Goal: Task Accomplishment & Management: Manage account settings

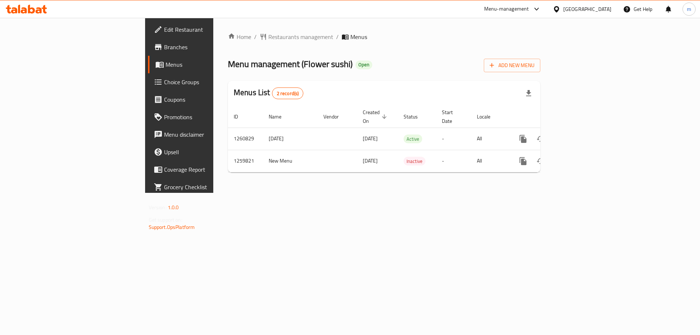
click at [164, 80] on span "Choice Groups" at bounding box center [210, 82] width 92 height 9
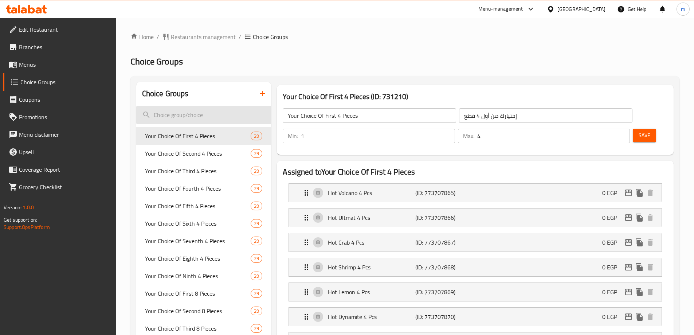
click at [200, 112] on input "search" at bounding box center [203, 115] width 135 height 19
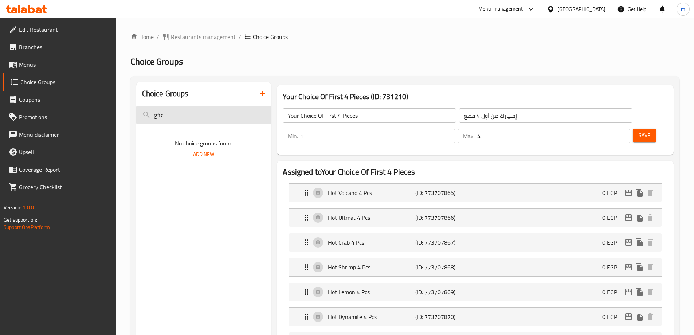
type input "غخعق"
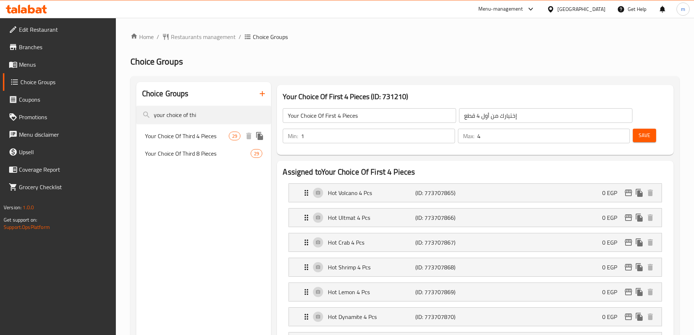
type input "your choice of thi"
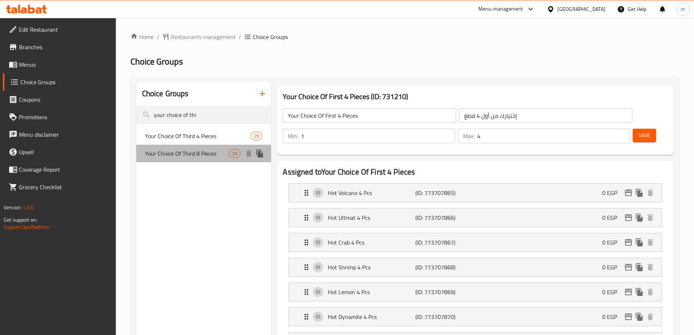
click at [202, 148] on div "Your Choice Of Third 8 Pieces 29" at bounding box center [203, 153] width 135 height 17
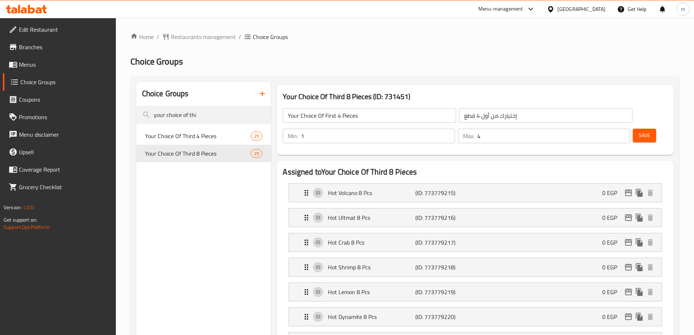
type input "Your Choice Of Third 8 Pieces"
type input "إختيارك من ثالث 8 قطع"
type input "1"
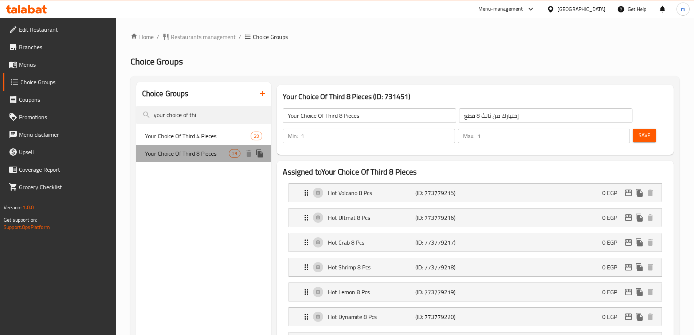
click at [208, 152] on span "Your Choice Of Third 8 Pieces" at bounding box center [187, 153] width 84 height 9
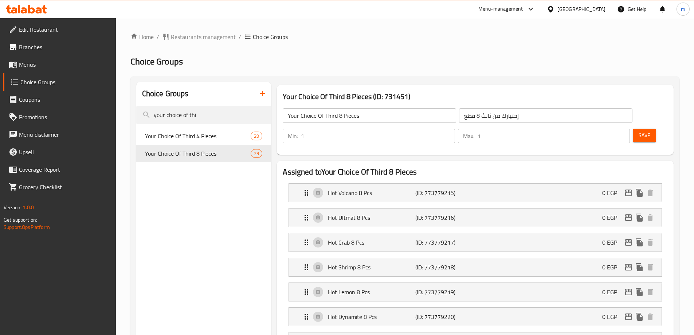
click at [490, 62] on h2 "Choice Groups" at bounding box center [405, 62] width 549 height 12
click at [197, 157] on span "Your Choice Of Third 8 Pieces" at bounding box center [187, 153] width 84 height 9
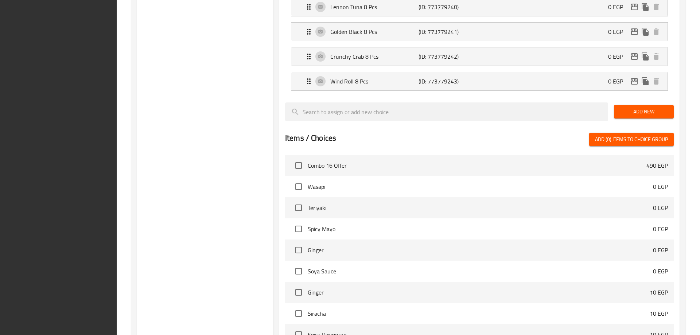
scroll to position [883, 0]
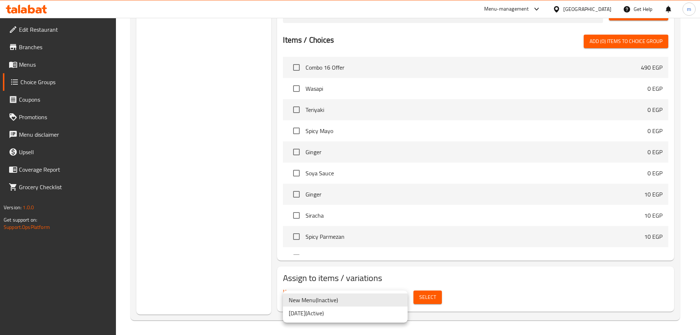
click at [340, 310] on li "[DATE] ( Active )" at bounding box center [345, 313] width 125 height 13
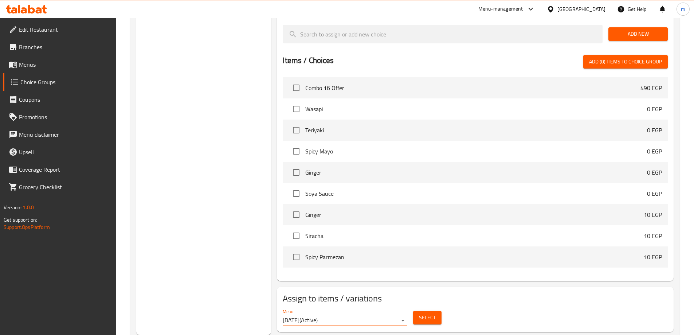
click at [423, 313] on span "Select" at bounding box center [427, 317] width 17 height 9
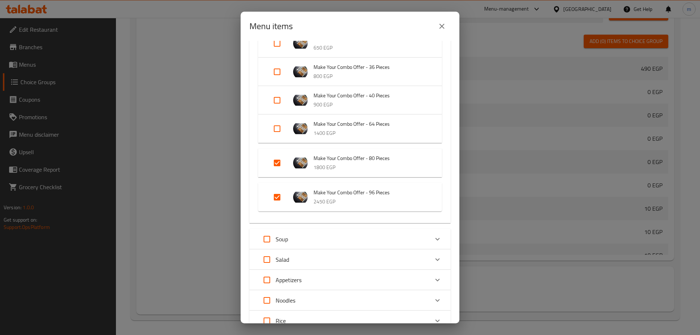
scroll to position [182, 0]
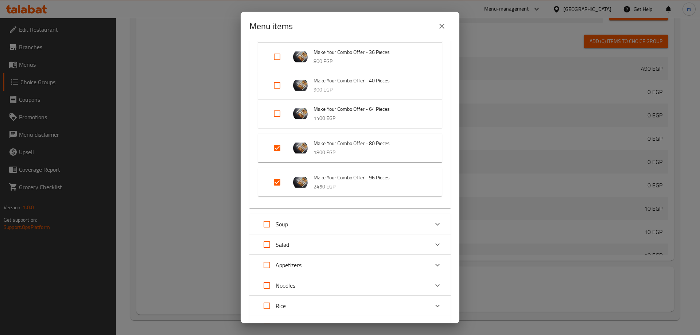
click at [342, 142] on span "Make Your Combo Offer - 80 Pieces" at bounding box center [371, 143] width 114 height 9
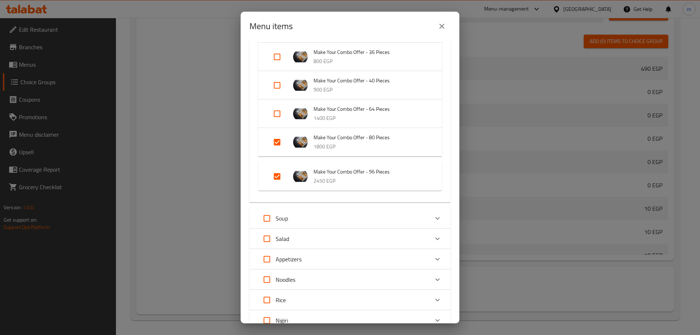
click at [349, 138] on span "Make Your Combo Offer - 80 Pieces" at bounding box center [371, 137] width 114 height 9
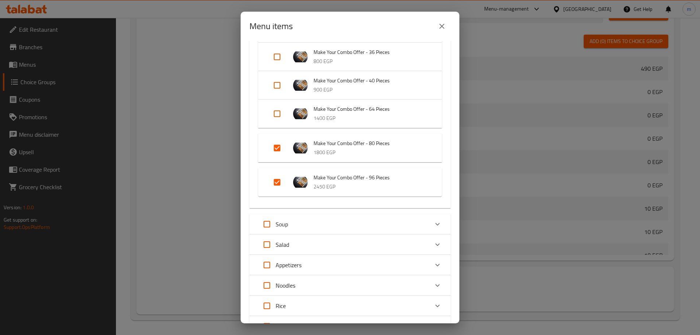
click at [182, 127] on div "Menu items 2 / 196 items selected ​ Offers Combo 16 Offer 490 EGP Combo 20 Offe…" at bounding box center [350, 167] width 700 height 335
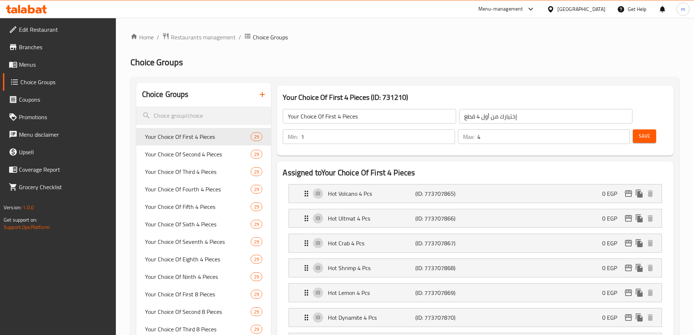
click at [60, 66] on div at bounding box center [347, 167] width 694 height 335
click at [60, 66] on span "Menus" at bounding box center [64, 64] width 91 height 9
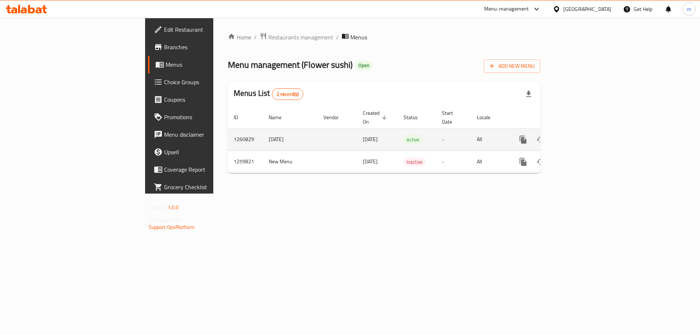
drag, startPoint x: 680, startPoint y: 137, endPoint x: 671, endPoint y: 133, distance: 10.0
click at [590, 136] on td "enhanced table" at bounding box center [550, 139] width 82 height 22
click at [579, 136] on icon "enhanced table" at bounding box center [575, 139] width 7 height 7
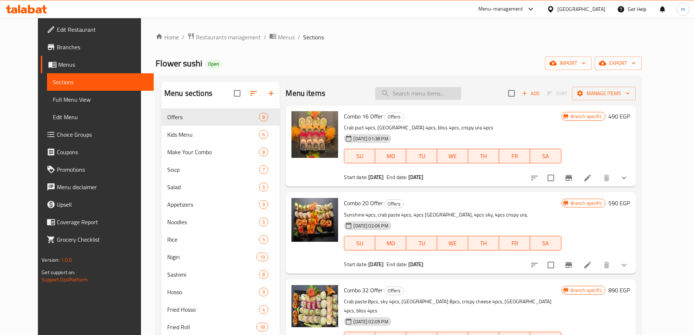
click at [436, 88] on input "search" at bounding box center [418, 93] width 86 height 13
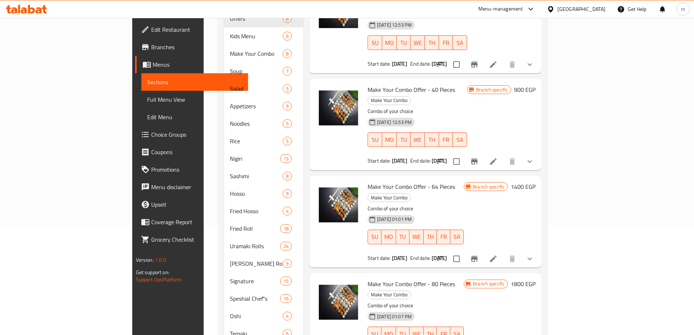
scroll to position [146, 0]
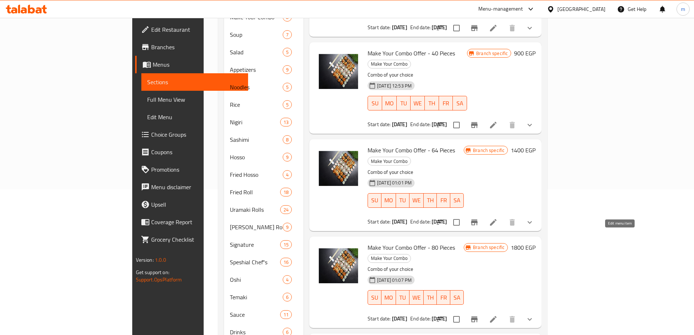
type input "make your combo offer"
click at [498, 315] on icon at bounding box center [493, 319] width 9 height 9
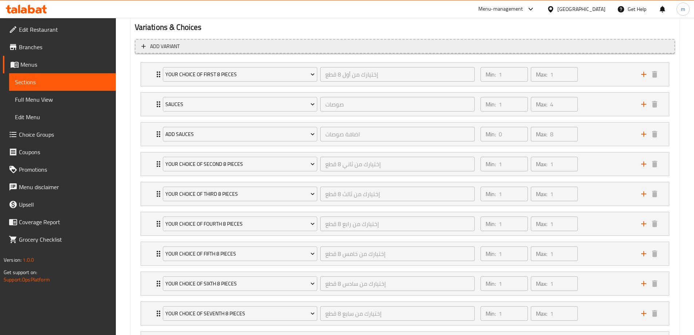
scroll to position [474, 0]
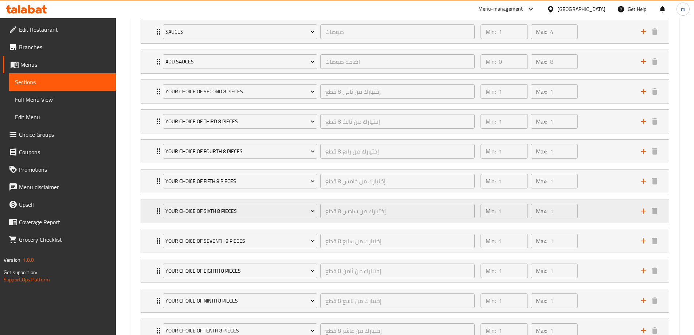
click at [157, 211] on icon "Expand" at bounding box center [159, 211] width 4 height 6
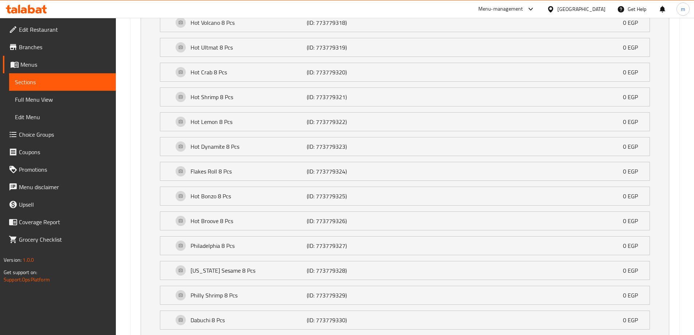
scroll to position [401, 0]
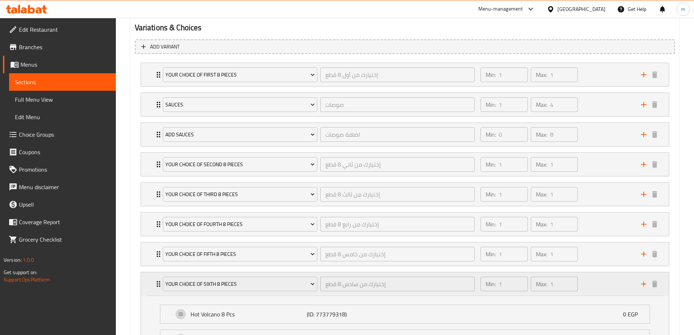
click at [159, 283] on div "Your Choice Of Sixth 8 Pieces إختيارك من سادس 8 قطع ​" at bounding box center [319, 283] width 321 height 23
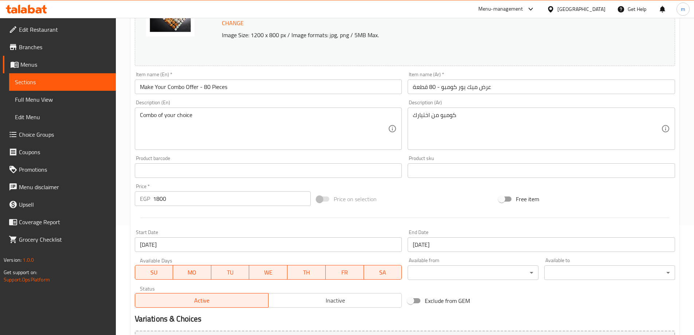
scroll to position [0, 0]
